Goal: Submit feedback/report problem

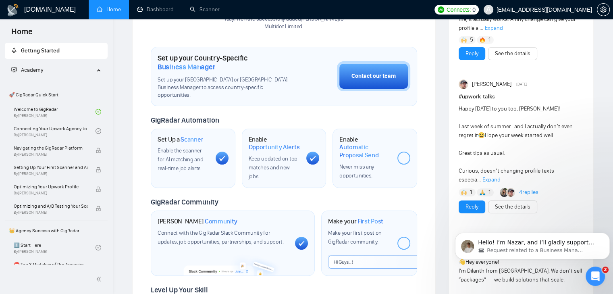
scroll to position [202, 0]
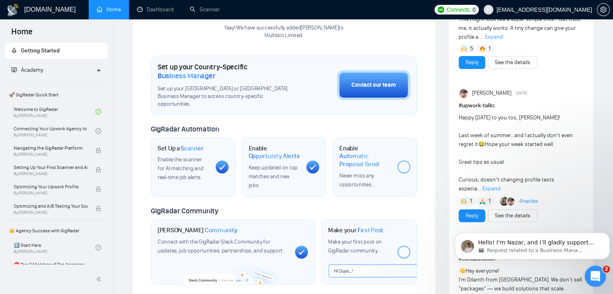
click at [600, 279] on div "Open Intercom Messenger" at bounding box center [594, 275] width 27 height 27
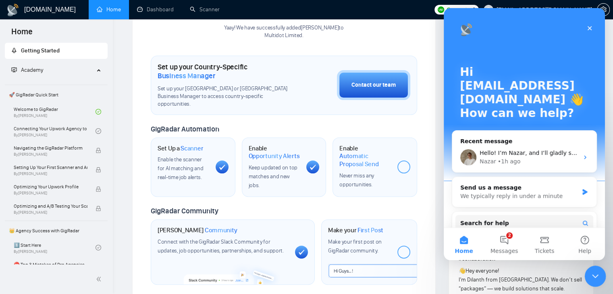
scroll to position [0, 0]
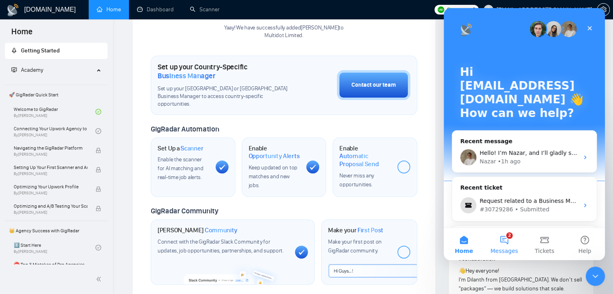
click at [507, 240] on button "2 Messages" at bounding box center [504, 244] width 40 height 32
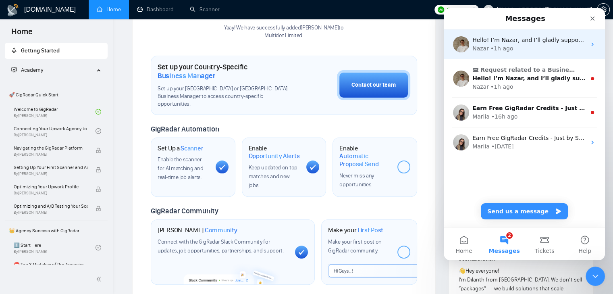
click at [574, 54] on div "Hello! I’m Nazar, and I’ll gladly support you with your request 😊 Please allow …" at bounding box center [524, 44] width 161 height 30
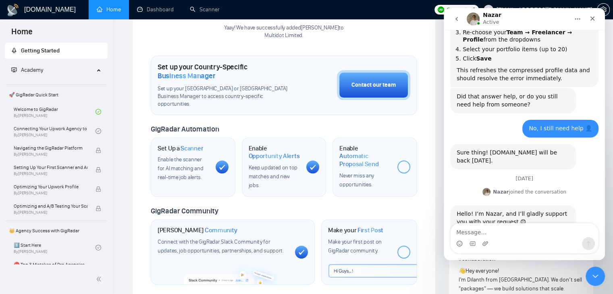
scroll to position [627, 0]
click at [503, 233] on textarea "Message…" at bounding box center [525, 230] width 148 height 14
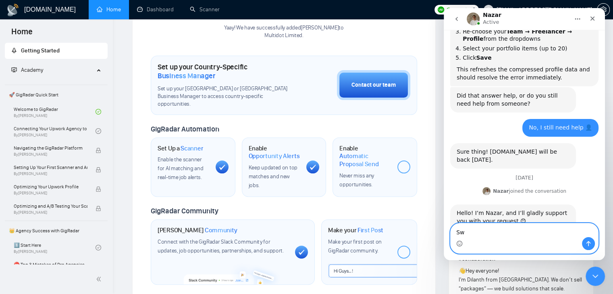
click at [531, 235] on textarea "Sw" at bounding box center [525, 230] width 148 height 14
type textarea "Still waiting"
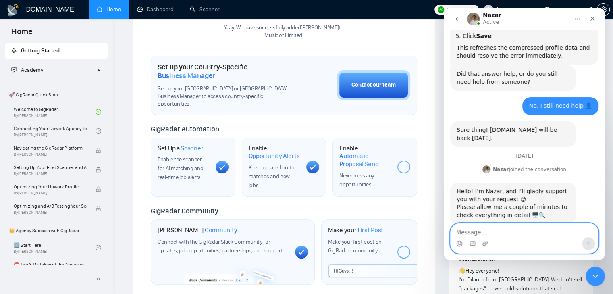
scroll to position [651, 0]
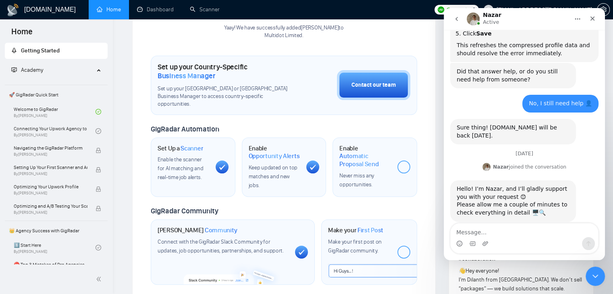
click at [462, 18] on button "go back" at bounding box center [456, 18] width 15 height 15
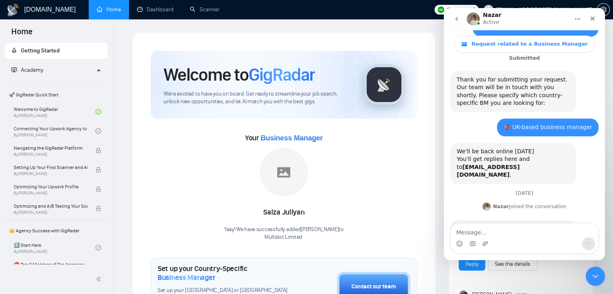
click at [460, 18] on button "go back" at bounding box center [456, 18] width 15 height 15
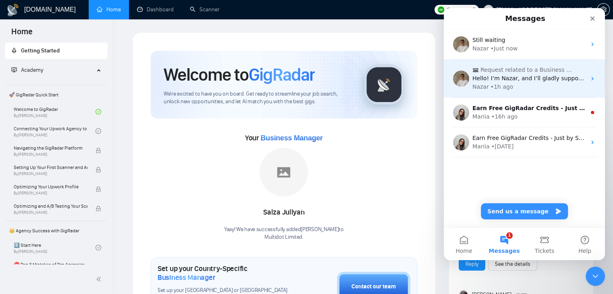
click at [570, 86] on div "Nazar • 1h ago" at bounding box center [530, 87] width 114 height 8
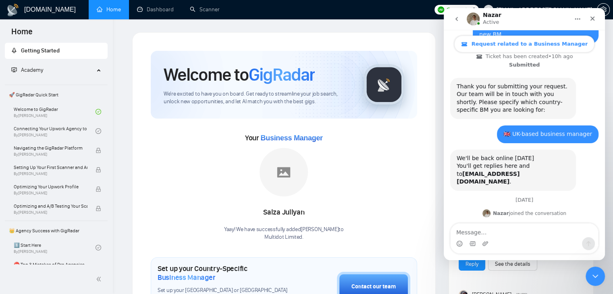
scroll to position [297, 0]
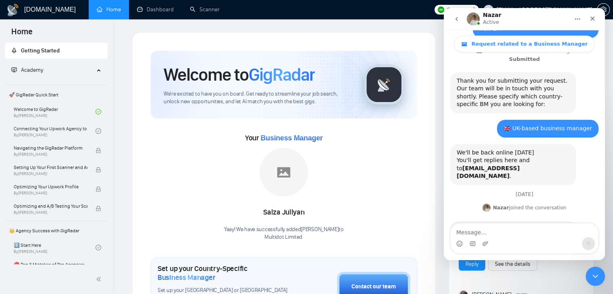
click at [457, 15] on button "go back" at bounding box center [456, 18] width 15 height 15
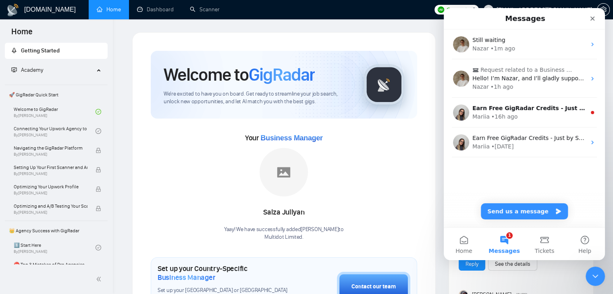
scroll to position [0, 0]
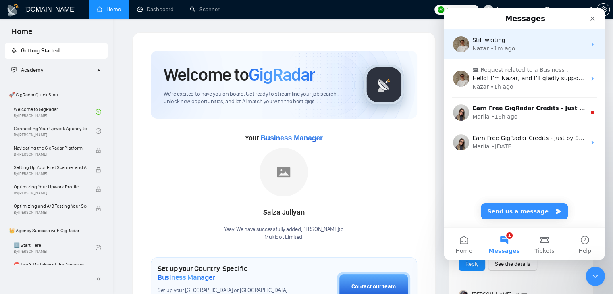
click at [520, 54] on div "Still waiting Nazar • 1m ago" at bounding box center [524, 44] width 161 height 30
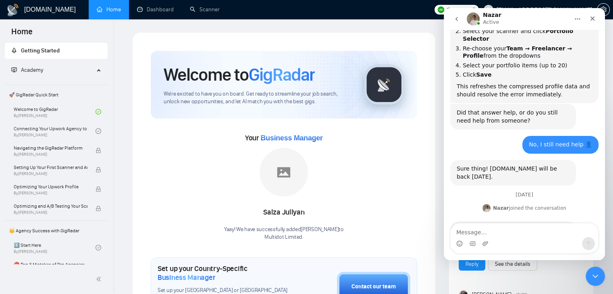
scroll to position [651, 0]
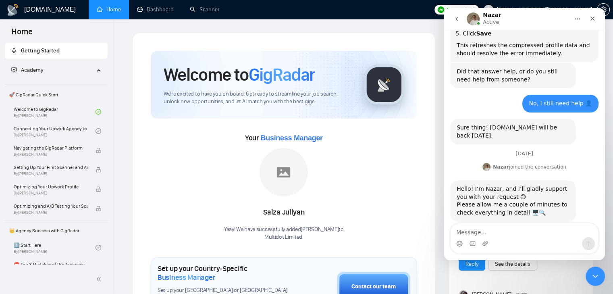
click at [453, 19] on button "go back" at bounding box center [456, 18] width 15 height 15
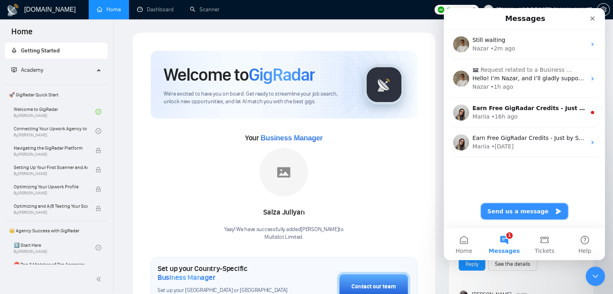
click at [528, 210] on button "Send us a message" at bounding box center [524, 211] width 87 height 16
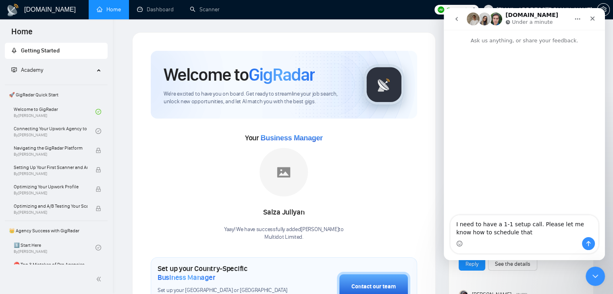
type textarea "I need to have a 1-1 setup call. Please let me know how to schedule that?"
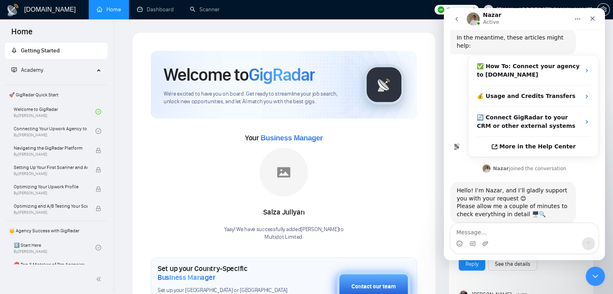
scroll to position [108, 0]
click at [458, 17] on icon "go back" at bounding box center [457, 19] width 6 height 6
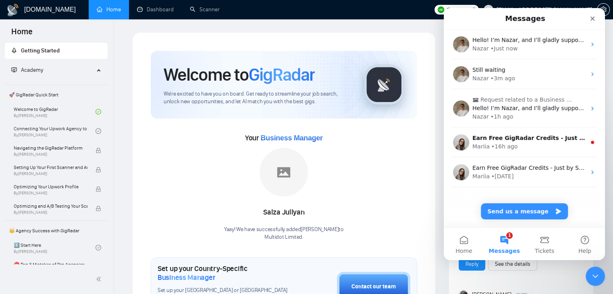
scroll to position [0, 0]
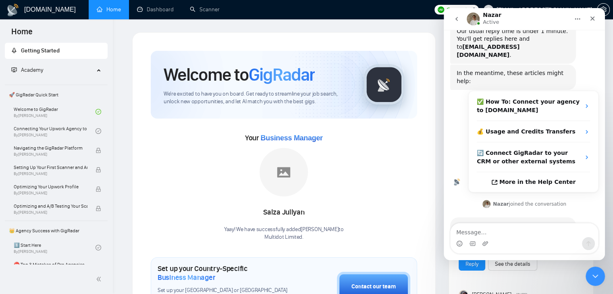
scroll to position [108, 0]
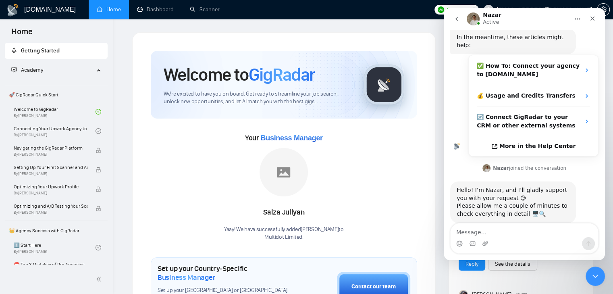
click at [459, 18] on icon "go back" at bounding box center [457, 19] width 6 height 6
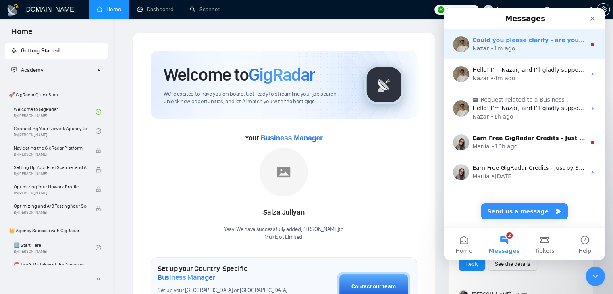
click at [536, 46] on div "Nazar • 1m ago" at bounding box center [530, 48] width 114 height 8
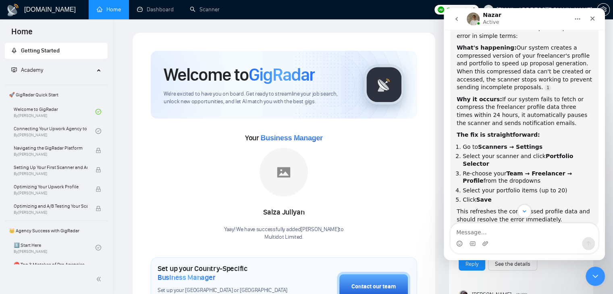
scroll to position [696, 0]
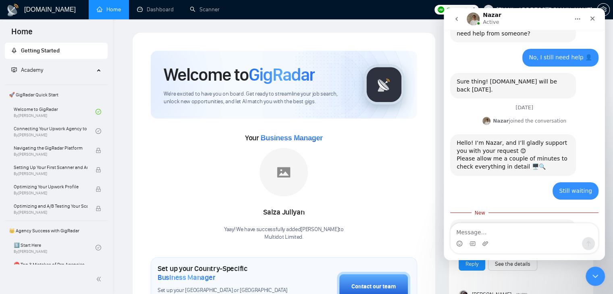
click at [525, 231] on textarea "Message…" at bounding box center [525, 230] width 148 height 14
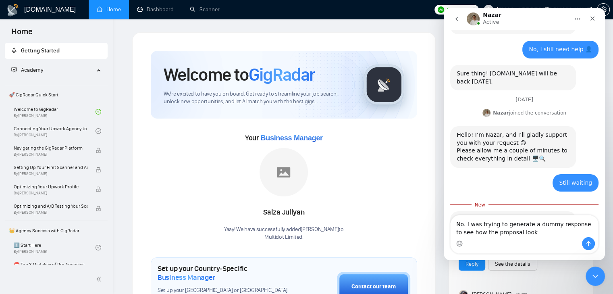
type textarea "No. I was trying to generate a dummy response to see how the proposal looks"
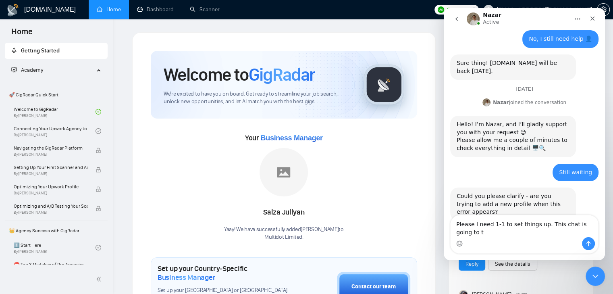
scroll to position [723, 0]
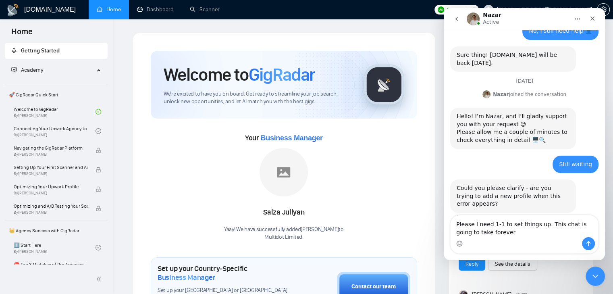
type textarea "Please I need 1-1 to set things up. This chat is going to take forever."
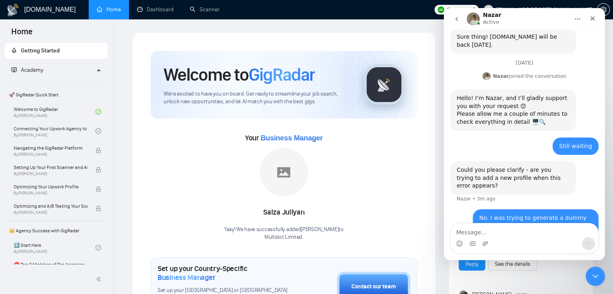
click at [456, 20] on icon "go back" at bounding box center [457, 19] width 6 height 6
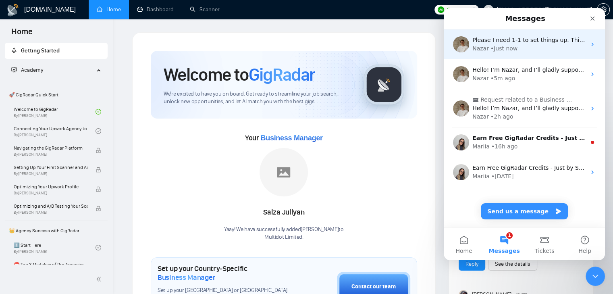
click at [517, 52] on div "Nazar • Just now" at bounding box center [530, 48] width 114 height 8
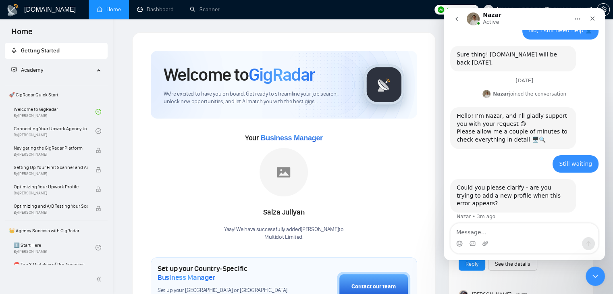
scroll to position [741, 0]
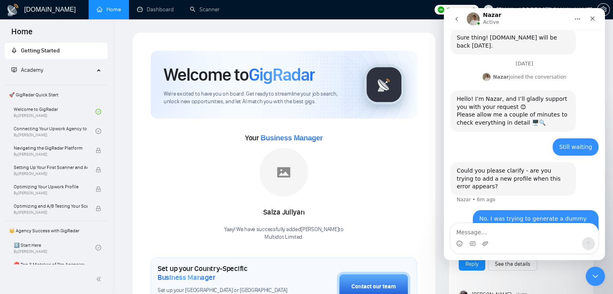
click at [460, 19] on icon "go back" at bounding box center [457, 19] width 6 height 6
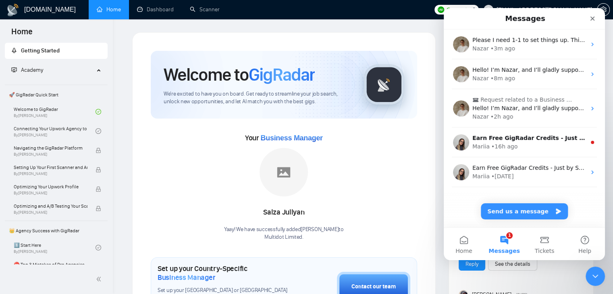
scroll to position [0, 0]
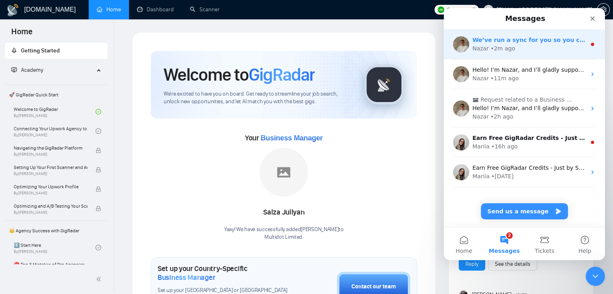
click at [510, 54] on div "We’ve run a sync for you so you can try again, and I’ve also passed your reques…" at bounding box center [524, 44] width 161 height 30
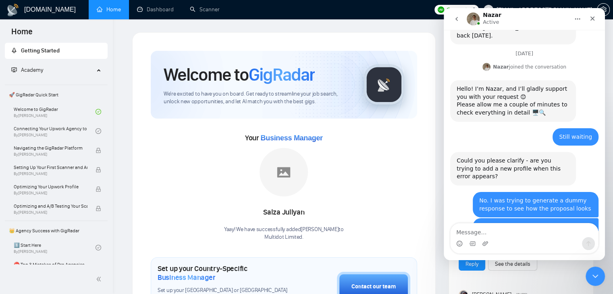
scroll to position [794, 0]
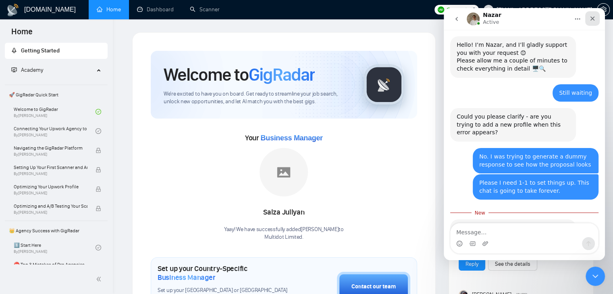
click at [594, 17] on icon "Close" at bounding box center [593, 19] width 4 height 4
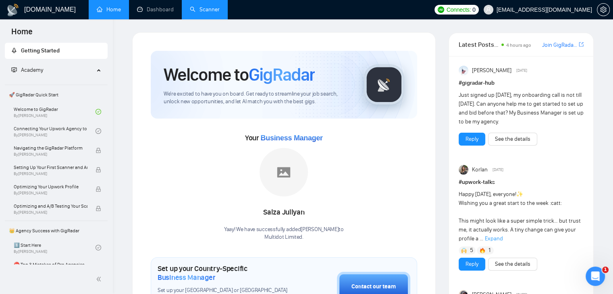
scroll to position [781, 0]
click at [198, 8] on link "Scanner" at bounding box center [205, 9] width 30 height 7
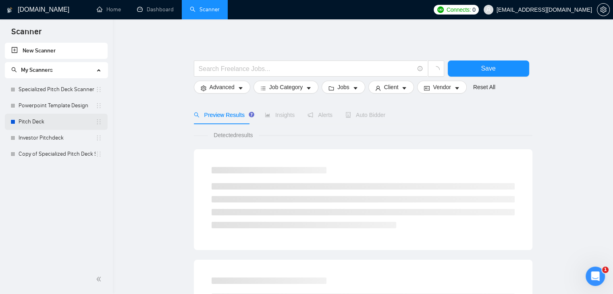
click at [37, 119] on link "Pitch Deck" at bounding box center [57, 122] width 77 height 16
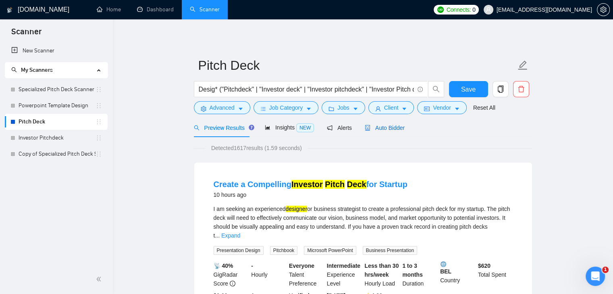
click at [378, 131] on span "Auto Bidder" at bounding box center [385, 128] width 40 height 6
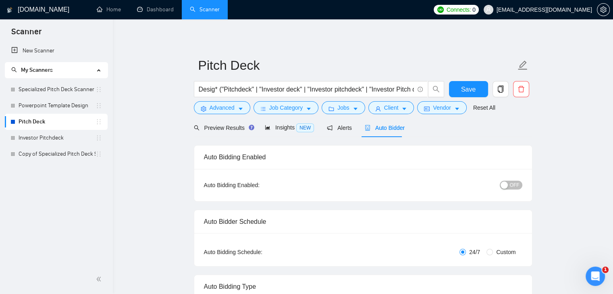
checkbox input "true"
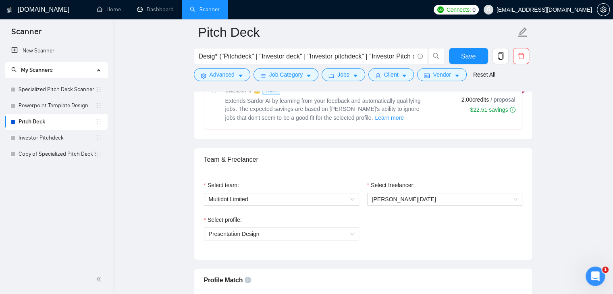
scroll to position [282, 0]
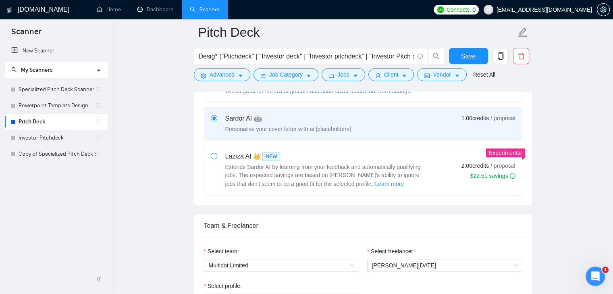
click at [217, 155] on span at bounding box center [214, 156] width 6 height 6
click at [217, 155] on input "radio" at bounding box center [214, 156] width 6 height 6
radio input "true"
radio input "false"
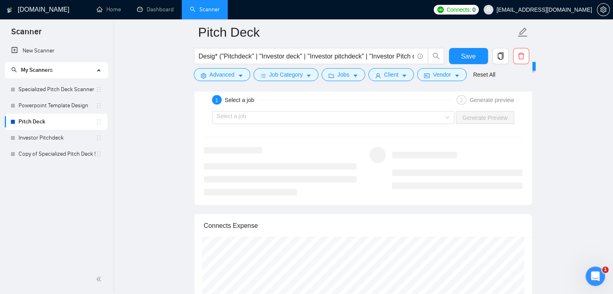
scroll to position [1492, 0]
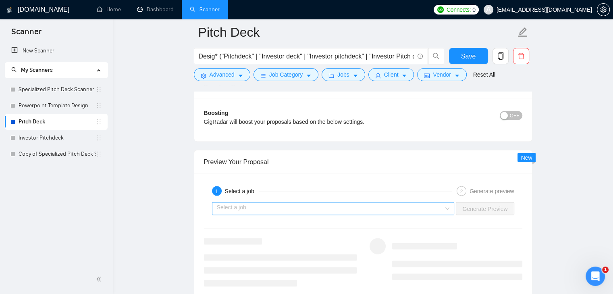
click at [284, 208] on input "search" at bounding box center [330, 208] width 227 height 12
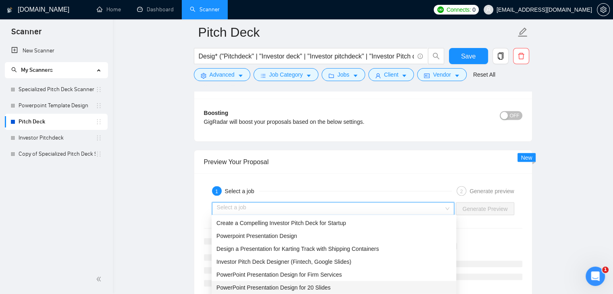
click at [277, 290] on span "PowerPoint Presentation Design for 20 Slides" at bounding box center [274, 287] width 114 height 6
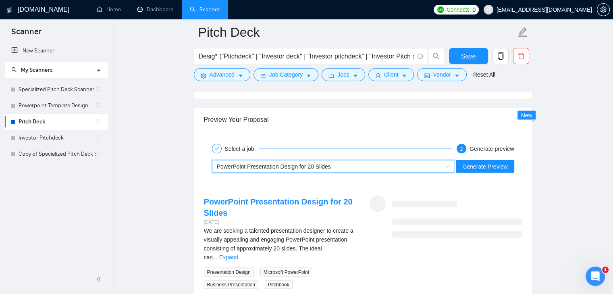
scroll to position [1533, 0]
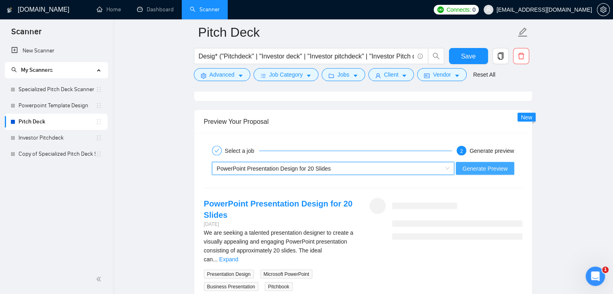
click at [505, 167] on span "Generate Preview" at bounding box center [485, 168] width 45 height 9
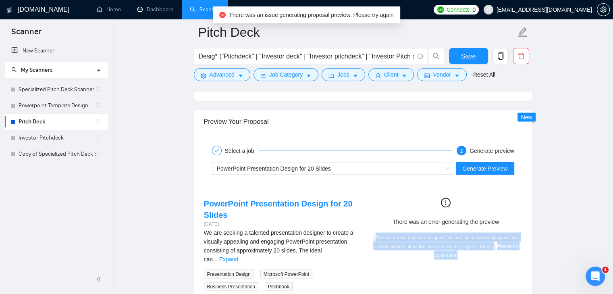
drag, startPoint x: 382, startPoint y: 234, endPoint x: 511, endPoint y: 263, distance: 132.2
click at [511, 263] on div "PowerPoint Presentation Design for 20 Slides [DATE] We are seeking a talented p…" at bounding box center [364, 244] width 332 height 93
copy div "The selected contractor profile has no compressed profile, please select anothe…"
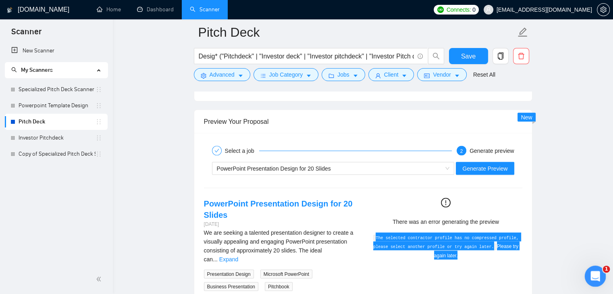
click at [600, 268] on div "Open Intercom Messenger" at bounding box center [594, 275] width 27 height 27
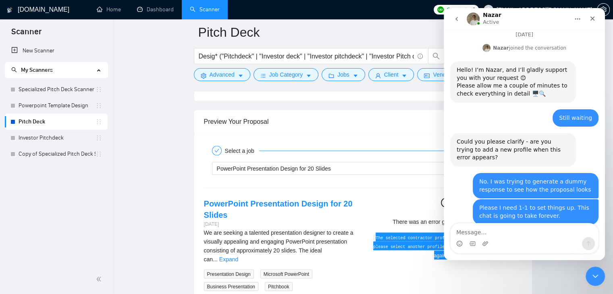
scroll to position [781, 0]
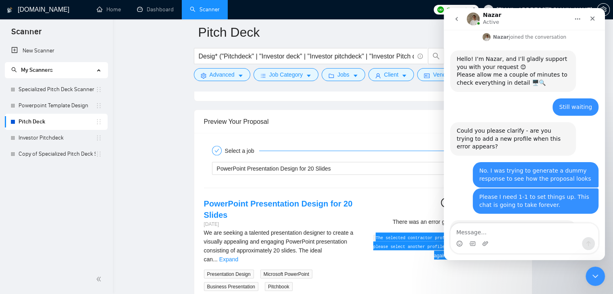
click at [478, 225] on textarea "Message…" at bounding box center [525, 230] width 148 height 14
type textarea "Same error: The selected contractor profile has no compressed profile, please s…"
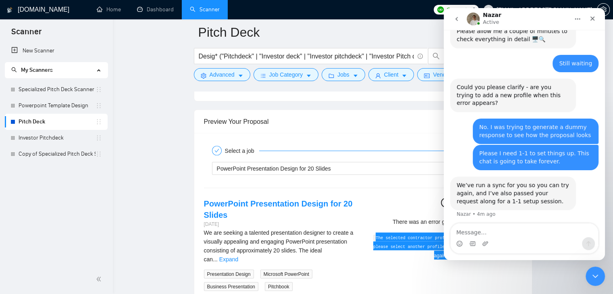
scroll to position [828, 0]
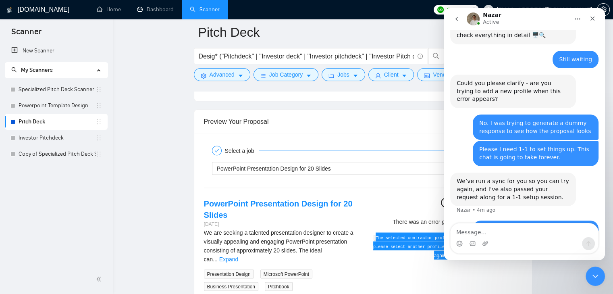
click at [459, 17] on icon "go back" at bounding box center [457, 19] width 6 height 6
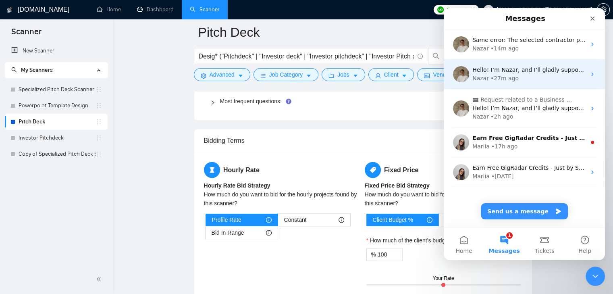
scroll to position [1250, 0]
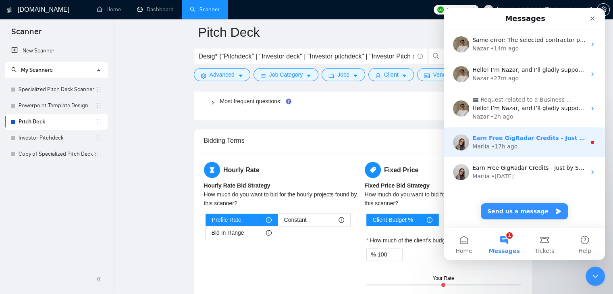
click at [509, 145] on div "• 17h ago" at bounding box center [505, 146] width 26 height 8
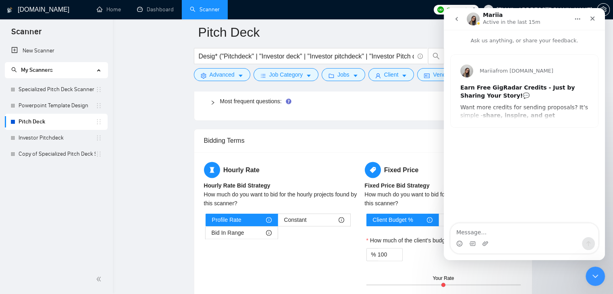
click at [455, 13] on button "go back" at bounding box center [456, 18] width 15 height 15
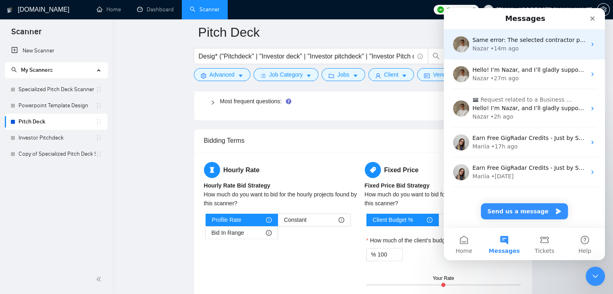
click at [529, 53] on div "Same error: The selected contractor profile has no compressed profile, please s…" at bounding box center [524, 44] width 161 height 30
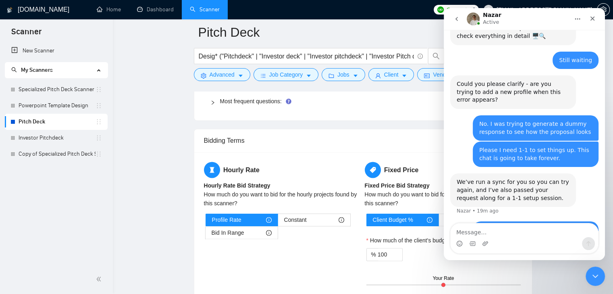
scroll to position [828, 0]
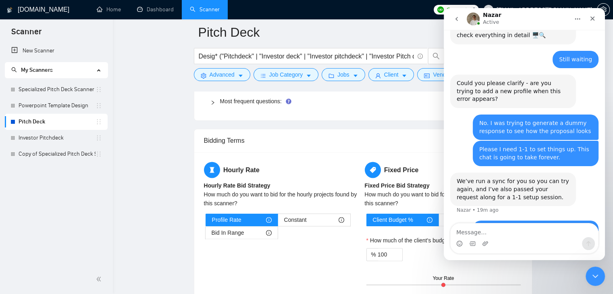
click at [458, 21] on icon "go back" at bounding box center [457, 19] width 6 height 6
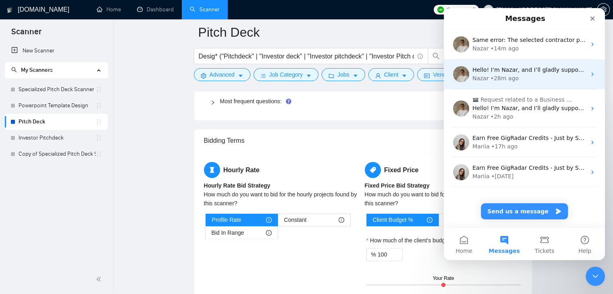
click at [514, 65] on div "Hello! I’m [PERSON_NAME], and I’ll gladly support you with your request 😊 Pleas…" at bounding box center [524, 74] width 161 height 30
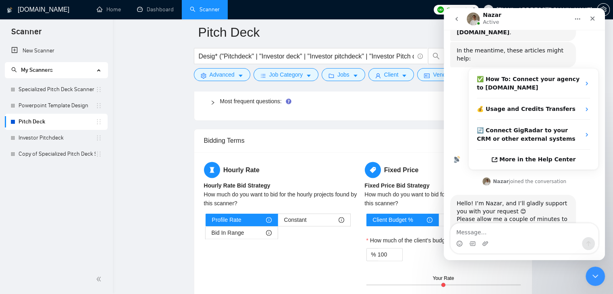
scroll to position [108, 0]
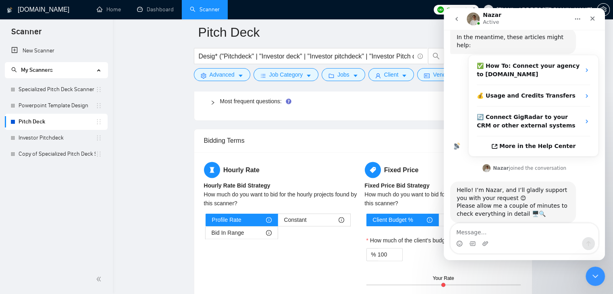
click at [455, 18] on icon "go back" at bounding box center [457, 19] width 6 height 6
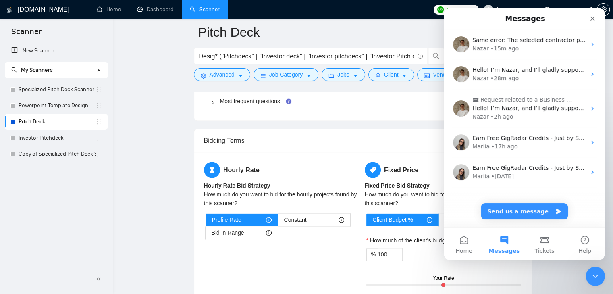
scroll to position [0, 0]
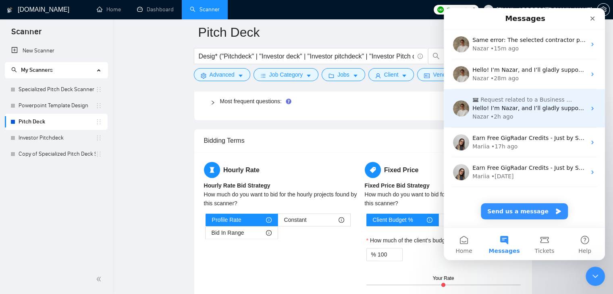
click at [520, 97] on span "Request related to a Business Manager" at bounding box center [529, 100] width 96 height 8
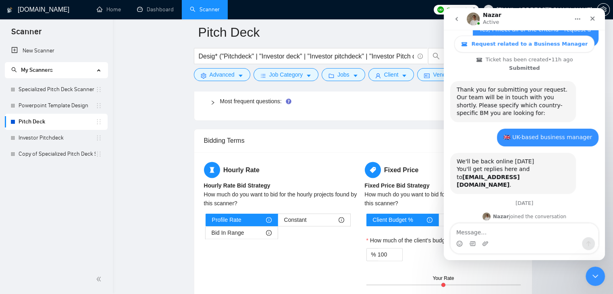
scroll to position [297, 0]
